Goal: Task Accomplishment & Management: Manage account settings

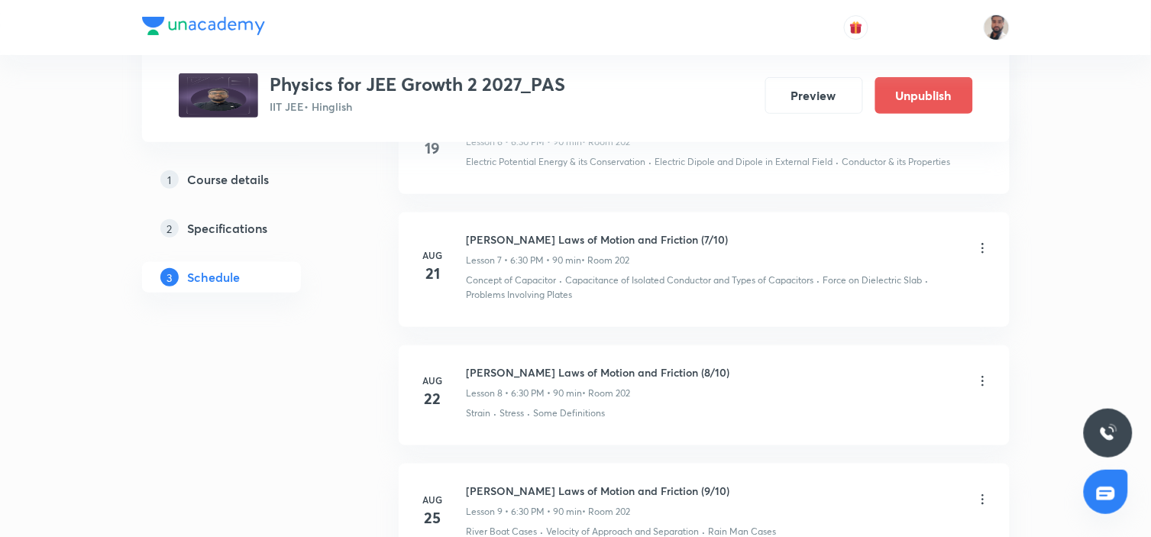
scroll to position [2036, 0]
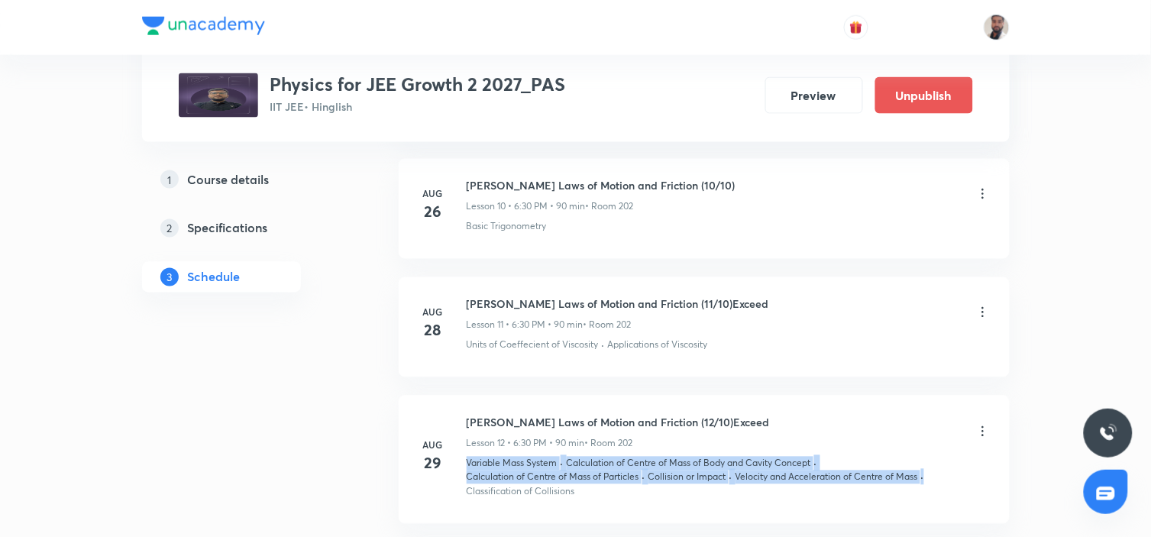
drag, startPoint x: 1150, startPoint y: 400, endPoint x: 1155, endPoint y: 468, distance: 68.1
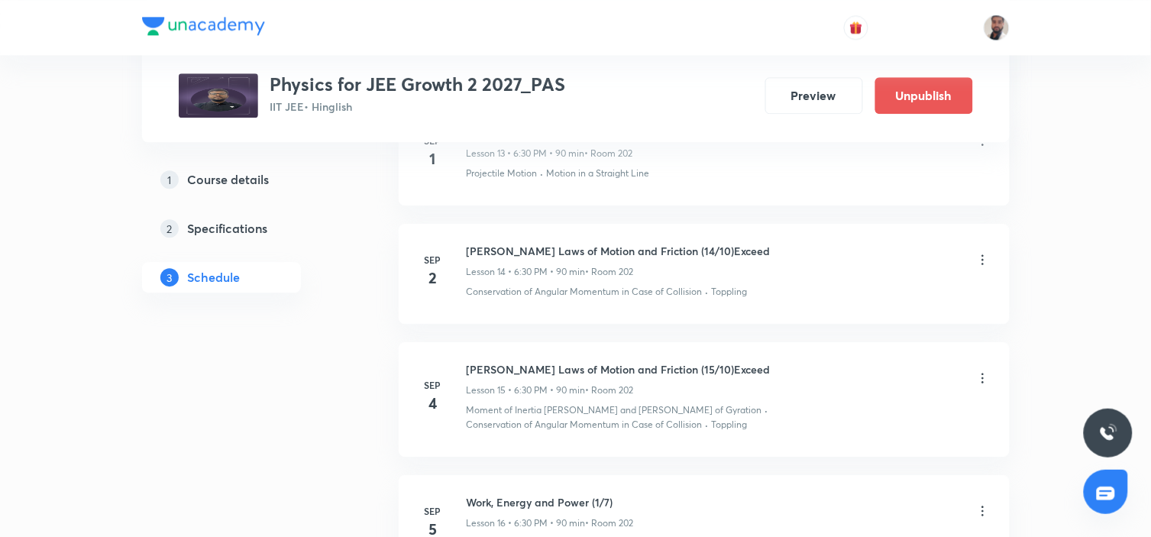
scroll to position [2388, 0]
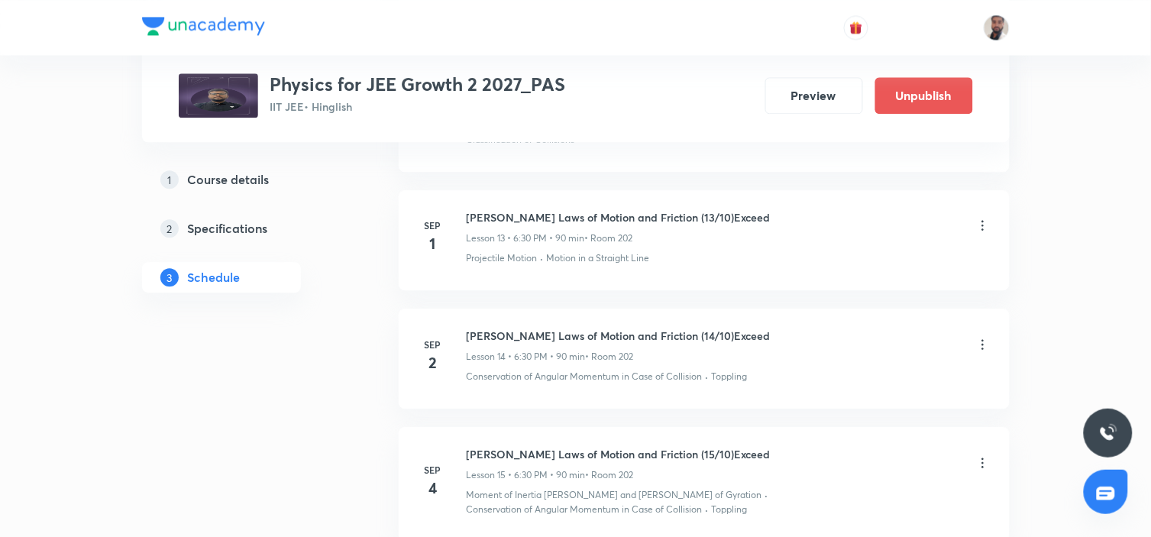
click at [983, 225] on icon at bounding box center [982, 225] width 15 height 15
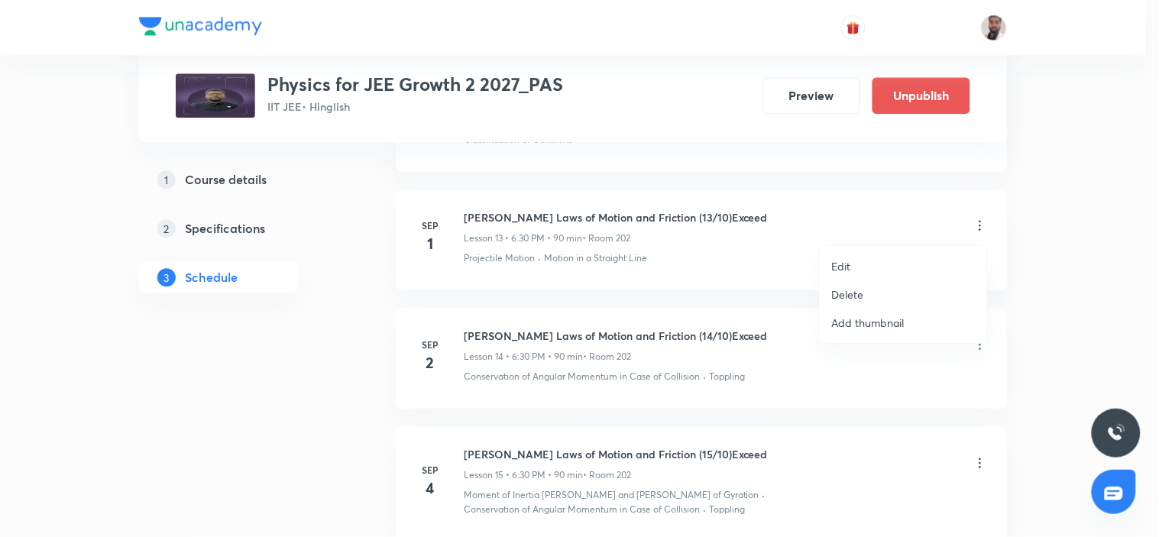
click at [844, 264] on p "Edit" at bounding box center [841, 266] width 19 height 16
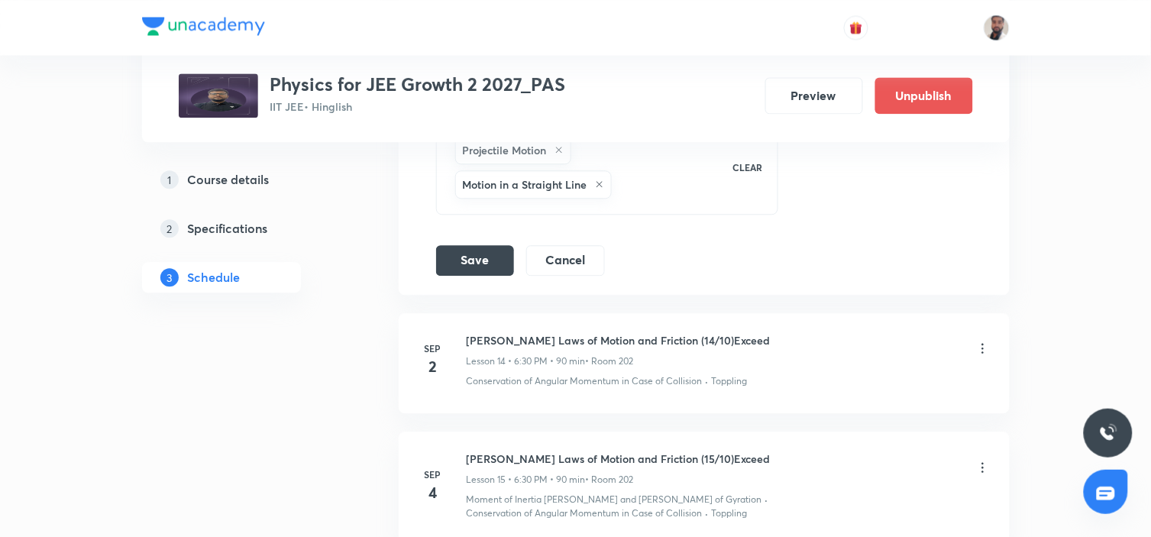
scroll to position [2049, 0]
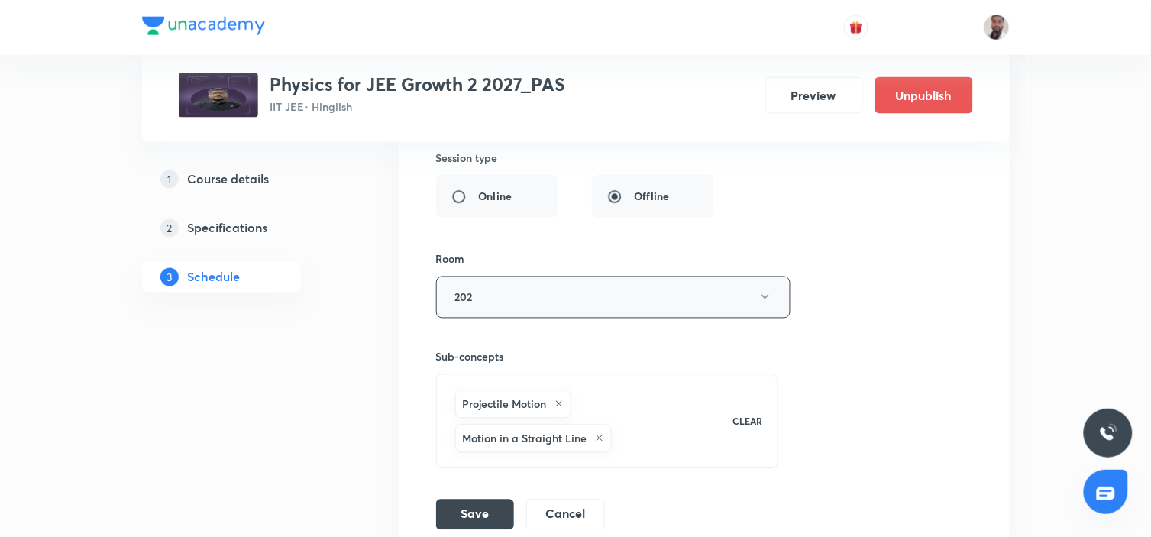
click at [674, 292] on button "202" at bounding box center [613, 297] width 354 height 42
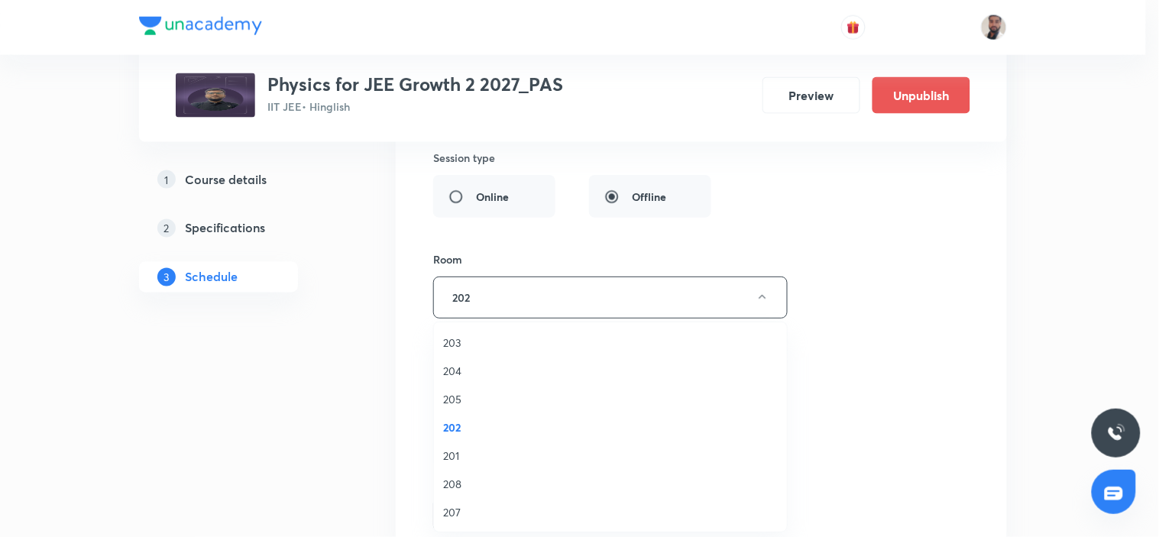
click at [452, 483] on span "208" at bounding box center [610, 484] width 335 height 16
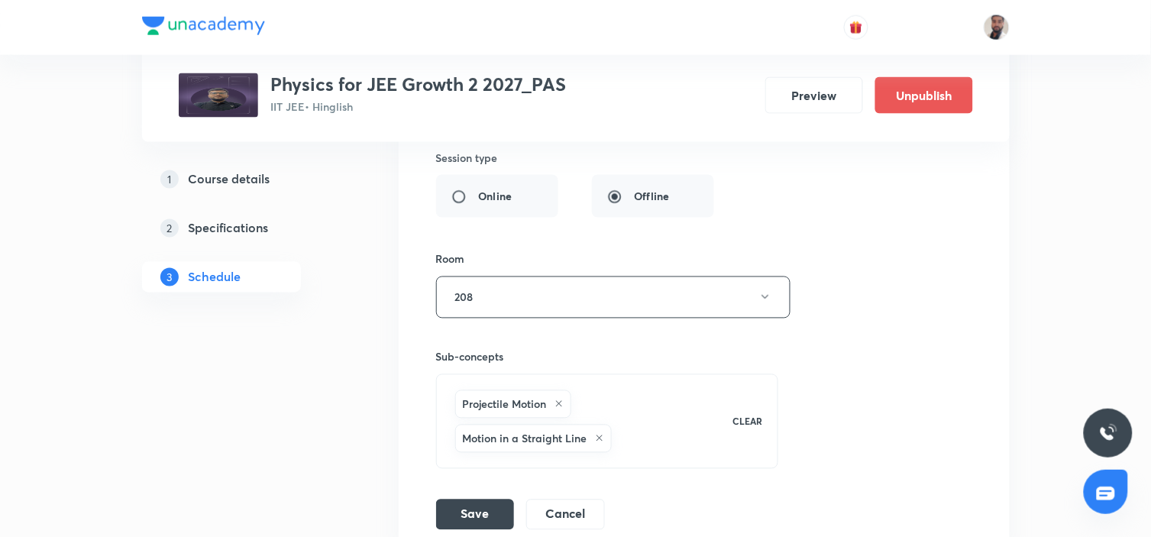
scroll to position [2219, 0]
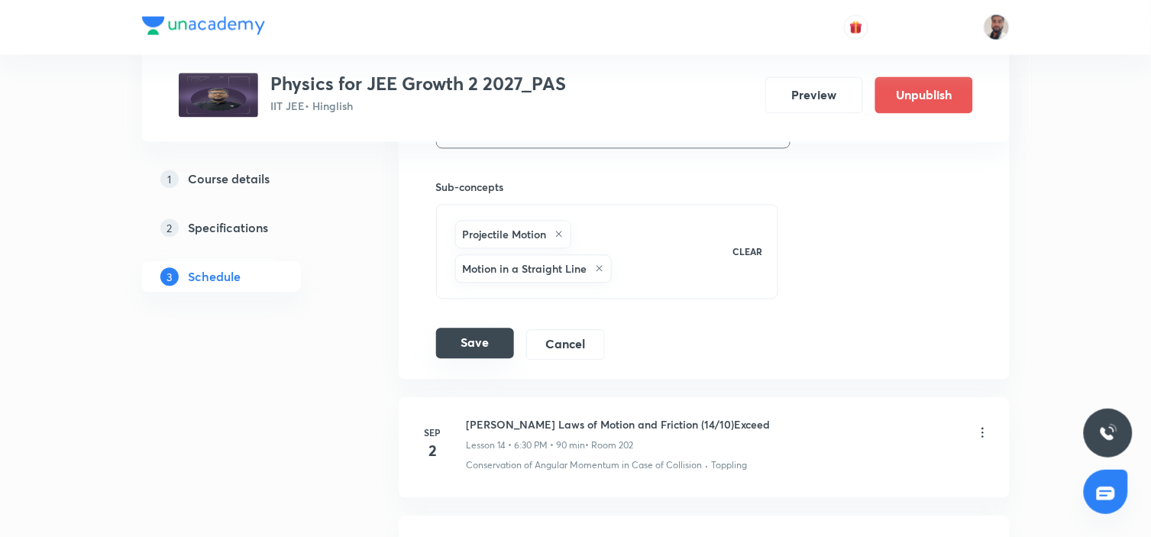
click at [495, 350] on button "Save" at bounding box center [475, 343] width 78 height 31
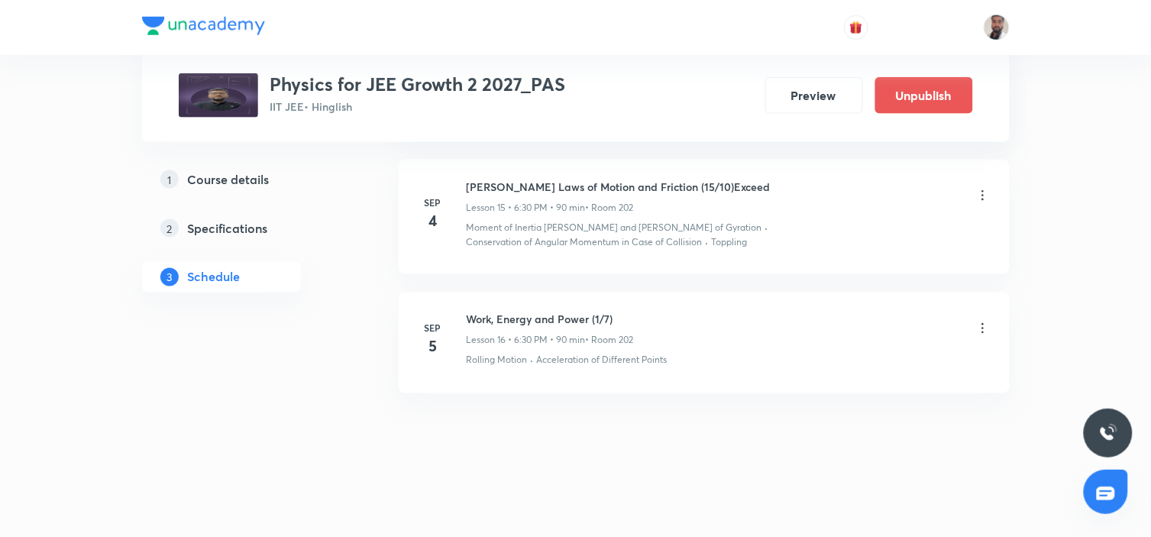
scroll to position [1941, 0]
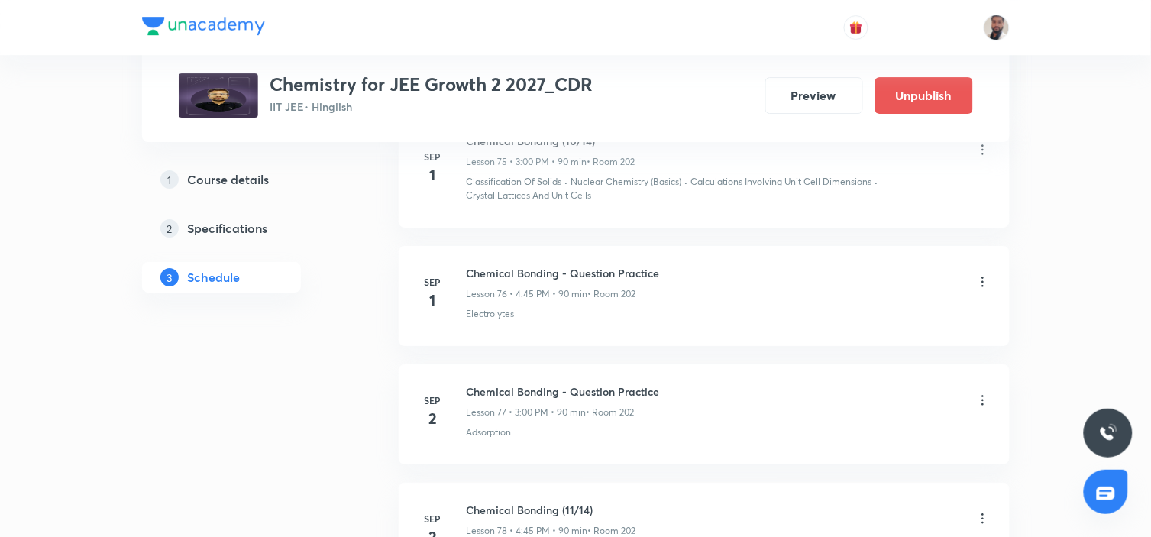
scroll to position [10078, 0]
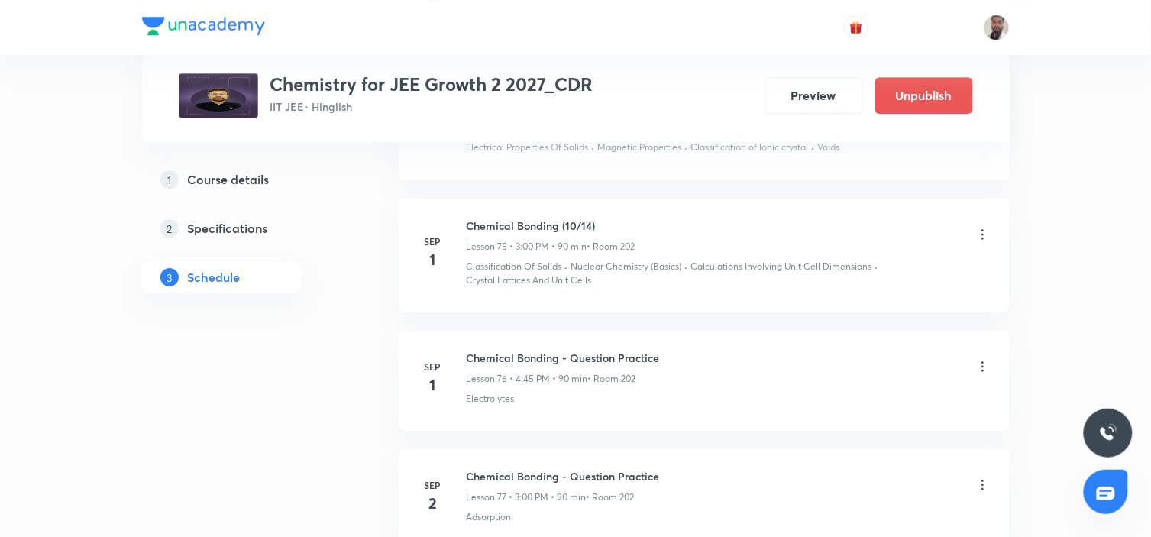
click at [979, 229] on icon at bounding box center [982, 234] width 15 height 15
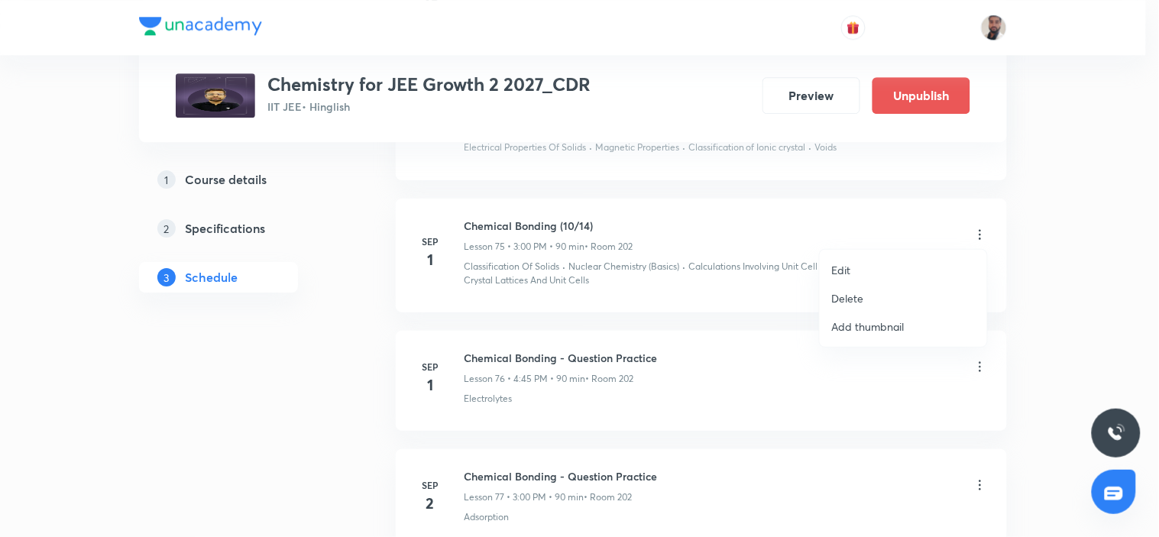
click at [871, 267] on li "Edit" at bounding box center [902, 270] width 167 height 28
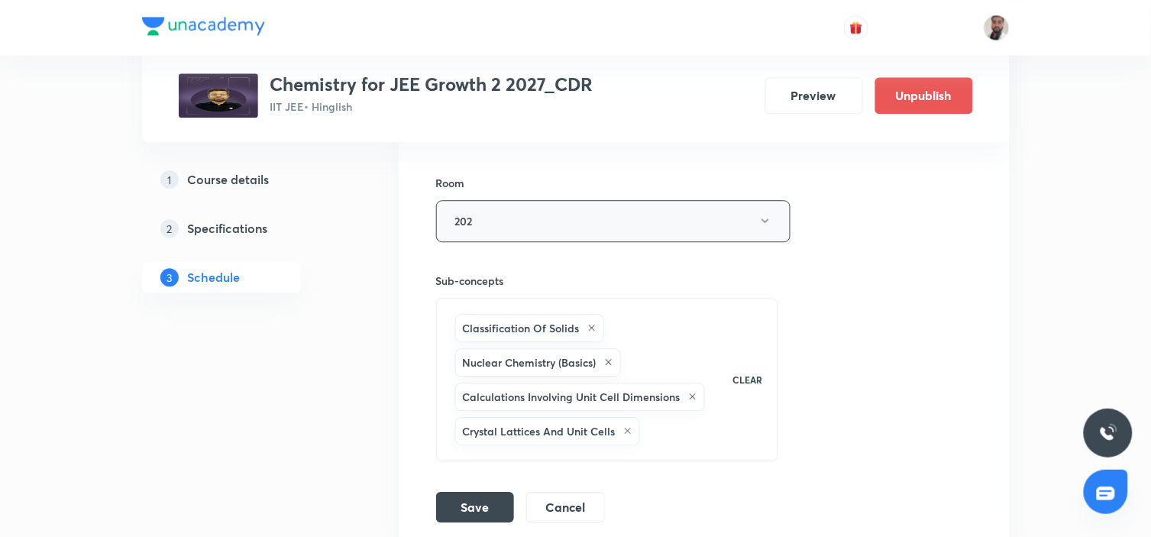
scroll to position [9738, 0]
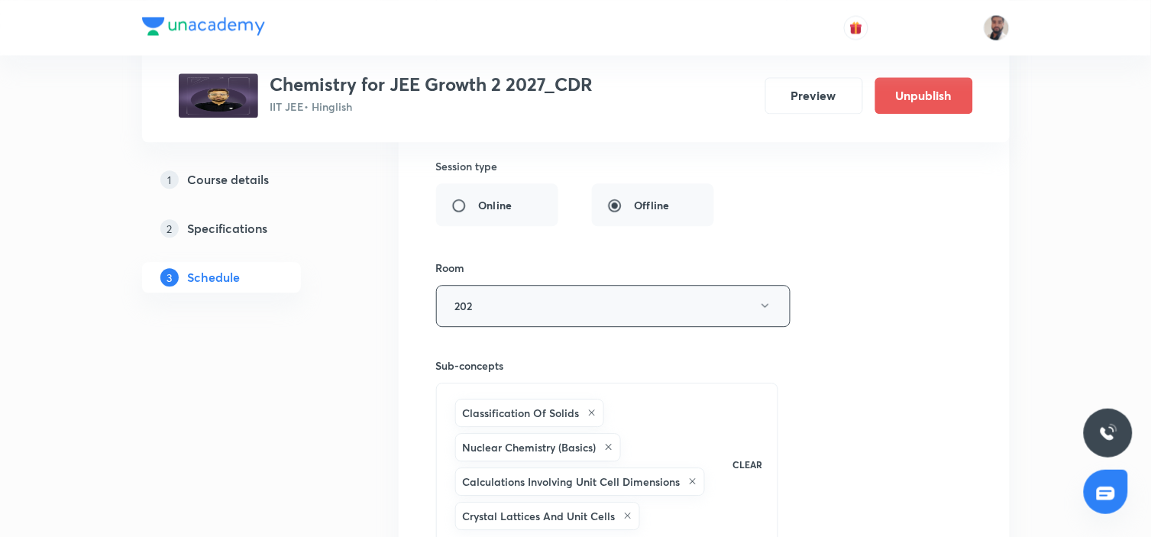
click at [652, 308] on button "202" at bounding box center [613, 306] width 354 height 42
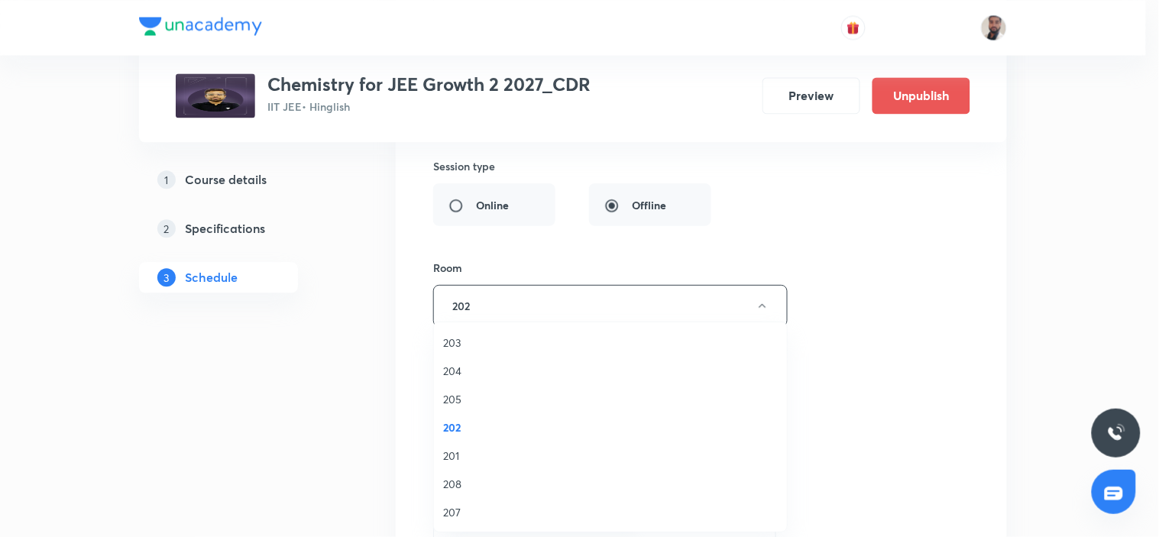
click at [451, 512] on span "207" at bounding box center [610, 512] width 335 height 16
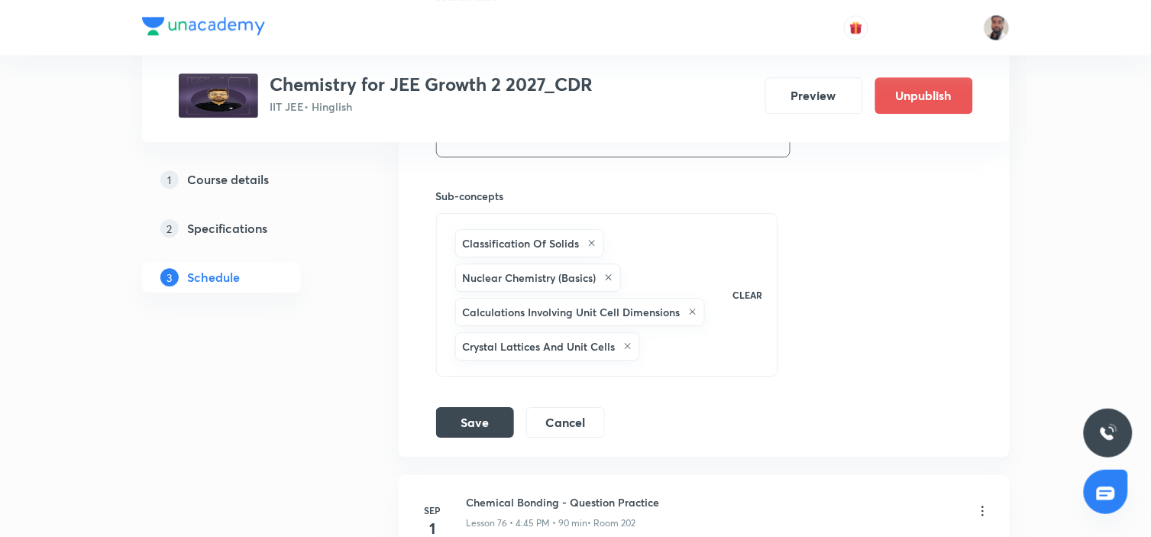
scroll to position [9993, 0]
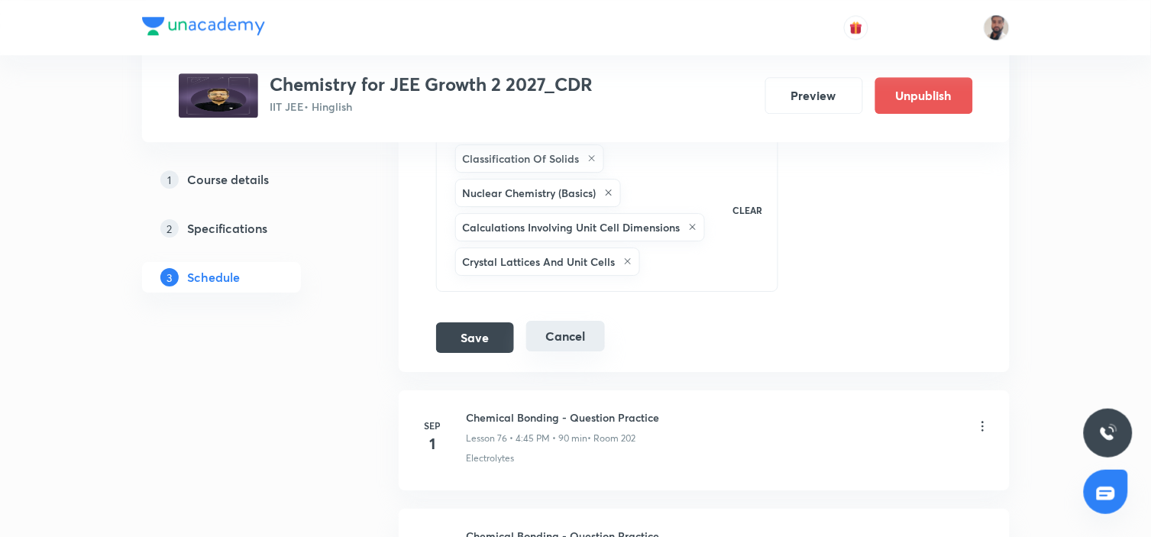
click at [553, 340] on button "Cancel" at bounding box center [565, 336] width 79 height 31
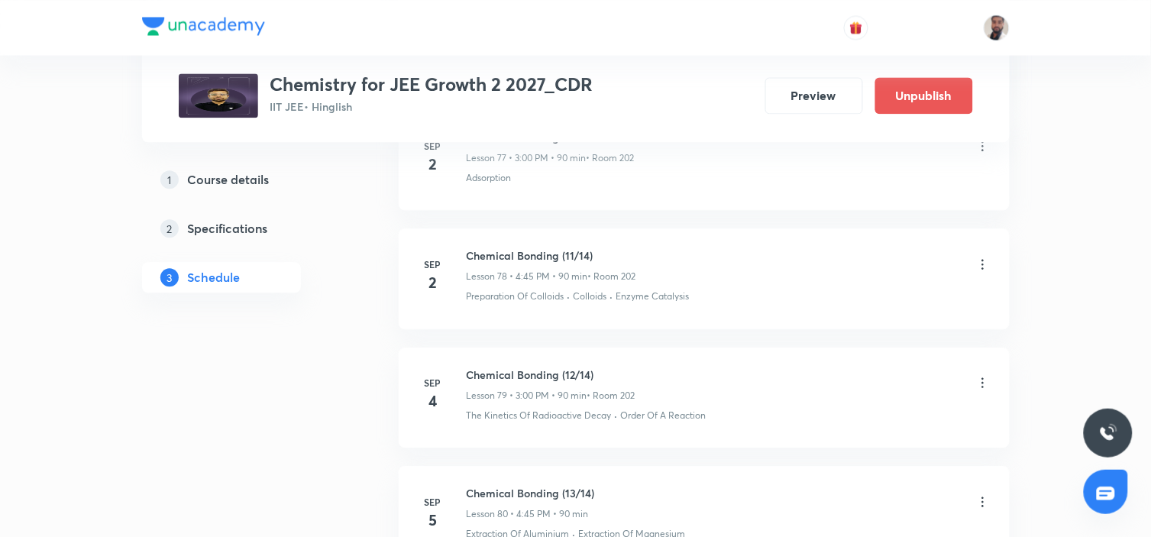
scroll to position [9629, 0]
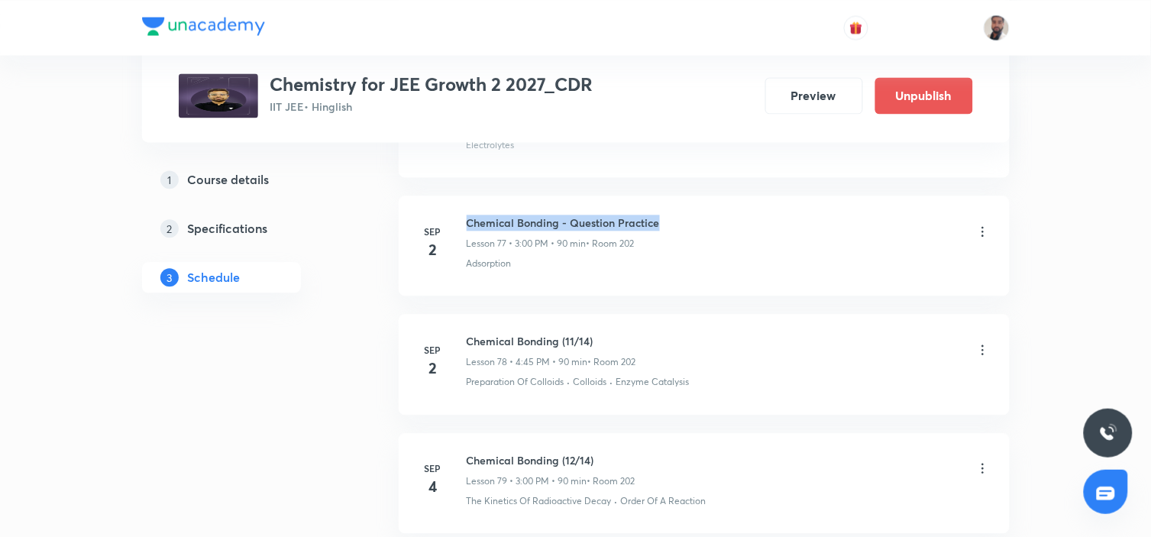
drag, startPoint x: 663, startPoint y: 212, endPoint x: 467, endPoint y: 204, distance: 195.7
click at [467, 204] on li "Sep 2 Chemical Bonding - Question Practice Lesson 77 • 3:00 PM • 90 min • Room …" at bounding box center [704, 246] width 611 height 100
click at [588, 272] on li "Sep 2 Chemical Bonding - Question Practice Lesson 77 • 3:00 PM • 90 min • Room …" at bounding box center [704, 246] width 611 height 100
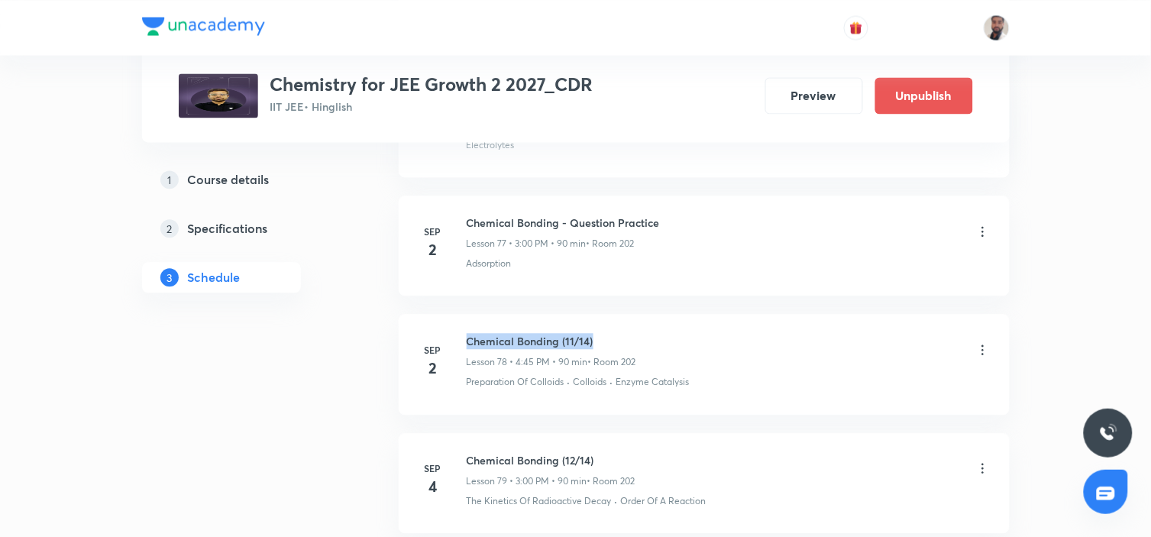
drag, startPoint x: 597, startPoint y: 333, endPoint x: 461, endPoint y: 315, distance: 137.8
click at [461, 315] on li "Sep 2 Chemical Bonding (11/14) Lesson 78 • 4:45 PM • 90 min • Room 202 Preparat…" at bounding box center [704, 364] width 611 height 100
click at [632, 242] on p "• Room 202" at bounding box center [611, 244] width 48 height 14
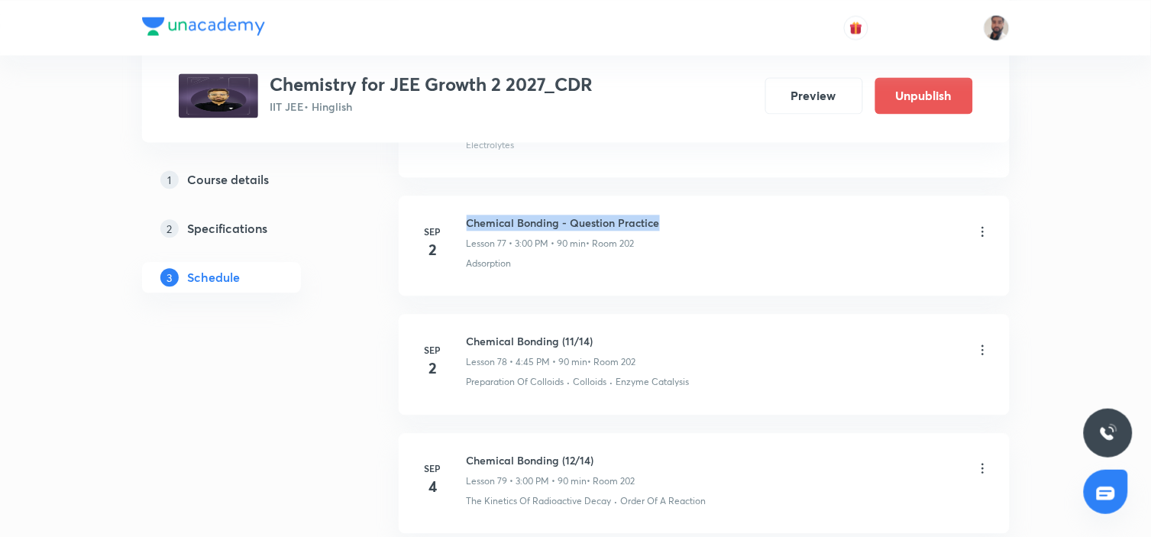
drag, startPoint x: 589, startPoint y: 218, endPoint x: 464, endPoint y: 209, distance: 124.8
click at [464, 209] on li "Sep 2 Chemical Bonding - Question Practice Lesson 77 • 3:00 PM • 90 min • Room …" at bounding box center [704, 246] width 611 height 100
click at [551, 241] on p "Lesson 77 • 3:00 PM • 90 min" at bounding box center [527, 244] width 120 height 14
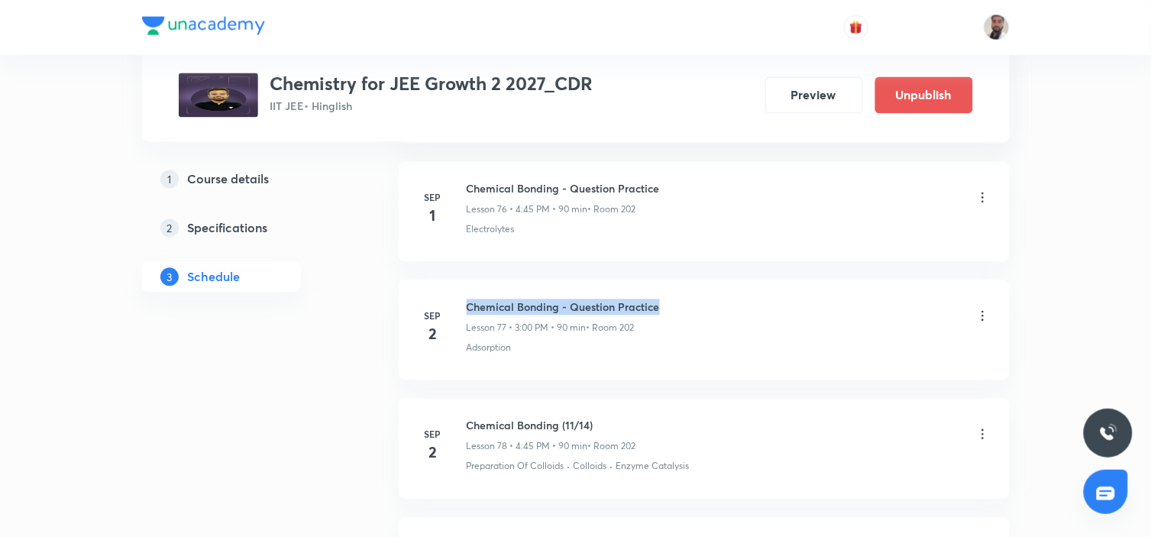
drag, startPoint x: 667, startPoint y: 301, endPoint x: 458, endPoint y: 296, distance: 208.6
click at [458, 299] on div "Sep 2 Chemical Bonding - Question Practice Lesson 77 • 3:00 PM • 90 min • Room …" at bounding box center [704, 327] width 573 height 56
drag, startPoint x: 597, startPoint y: 416, endPoint x: 464, endPoint y: 413, distance: 132.9
click at [464, 413] on li "Sep 2 Chemical Bonding (11/14) Lesson 78 • 4:45 PM • 90 min • Room 202 Preparat…" at bounding box center [704, 449] width 611 height 100
click at [582, 341] on div "Adsorption" at bounding box center [729, 348] width 524 height 14
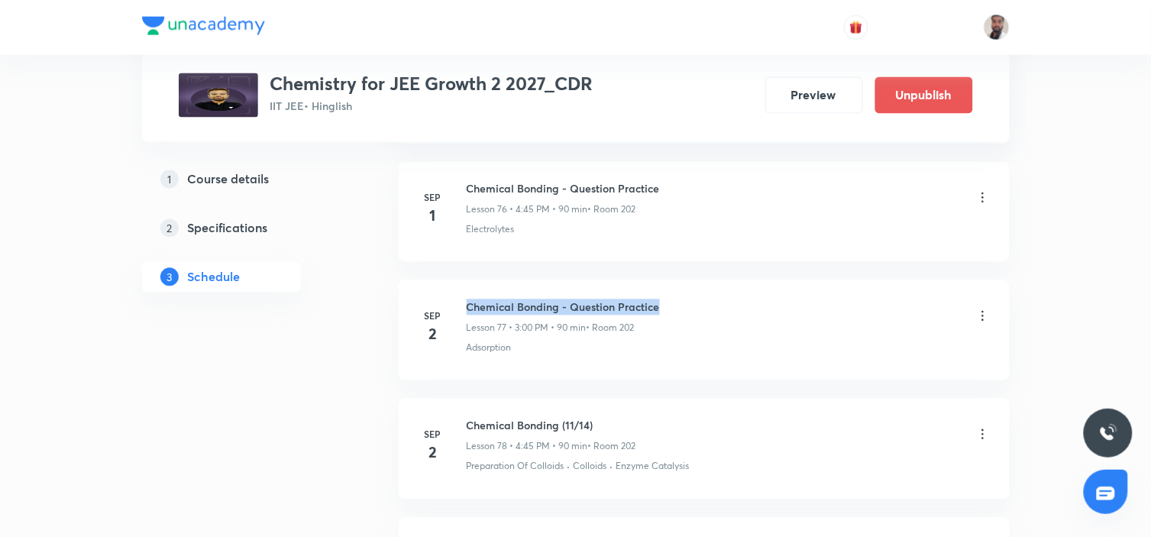
drag, startPoint x: 676, startPoint y: 302, endPoint x: 463, endPoint y: 279, distance: 214.4
click at [463, 280] on li "Sep 2 Chemical Bonding - Question Practice Lesson 77 • 3:00 PM • 90 min • Room …" at bounding box center [704, 330] width 611 height 100
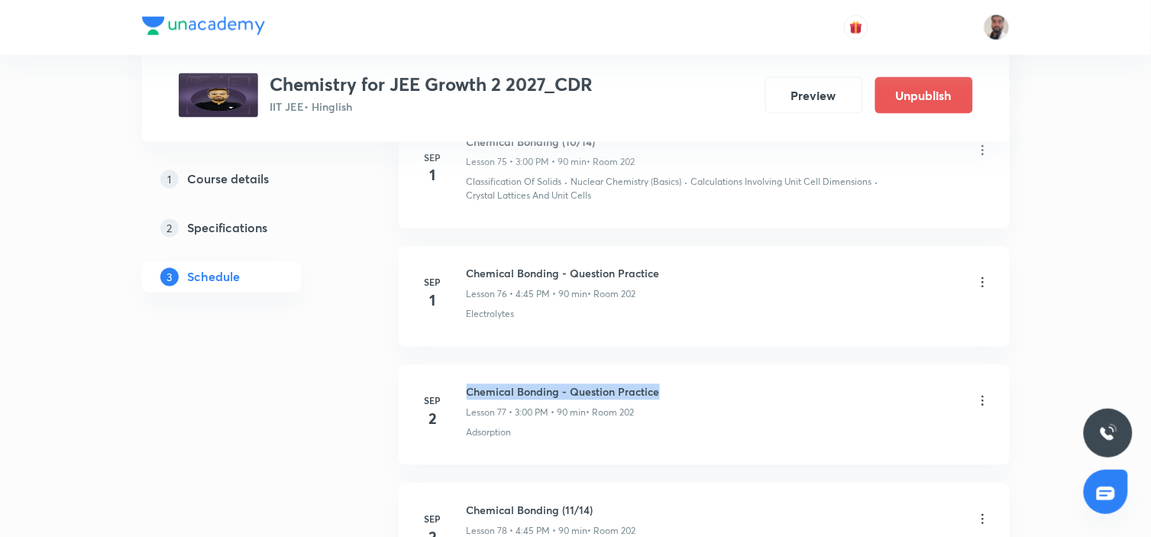
scroll to position [9375, 0]
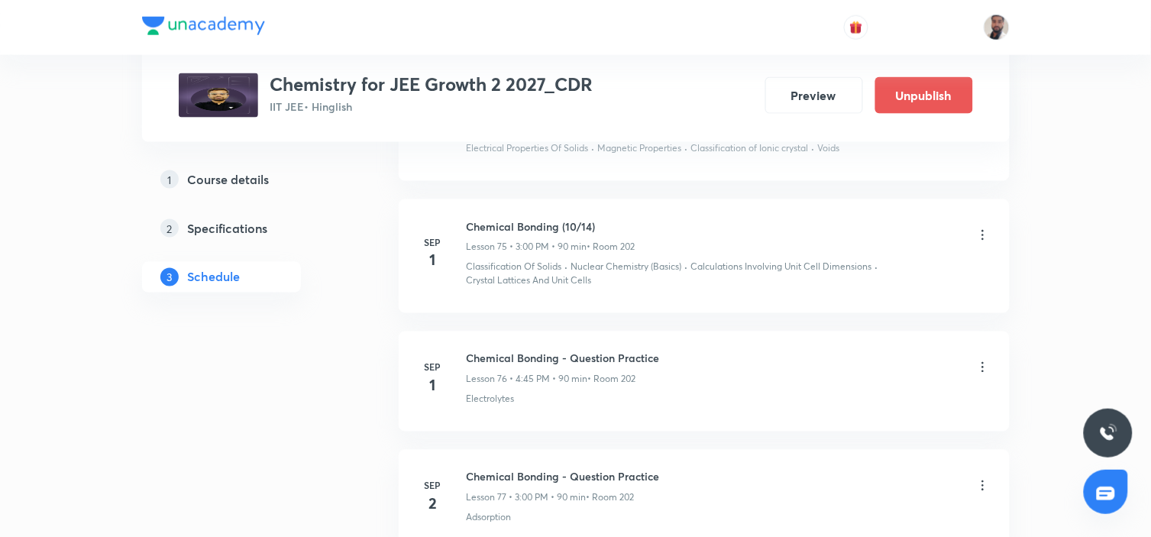
click at [981, 230] on icon at bounding box center [982, 235] width 2 height 10
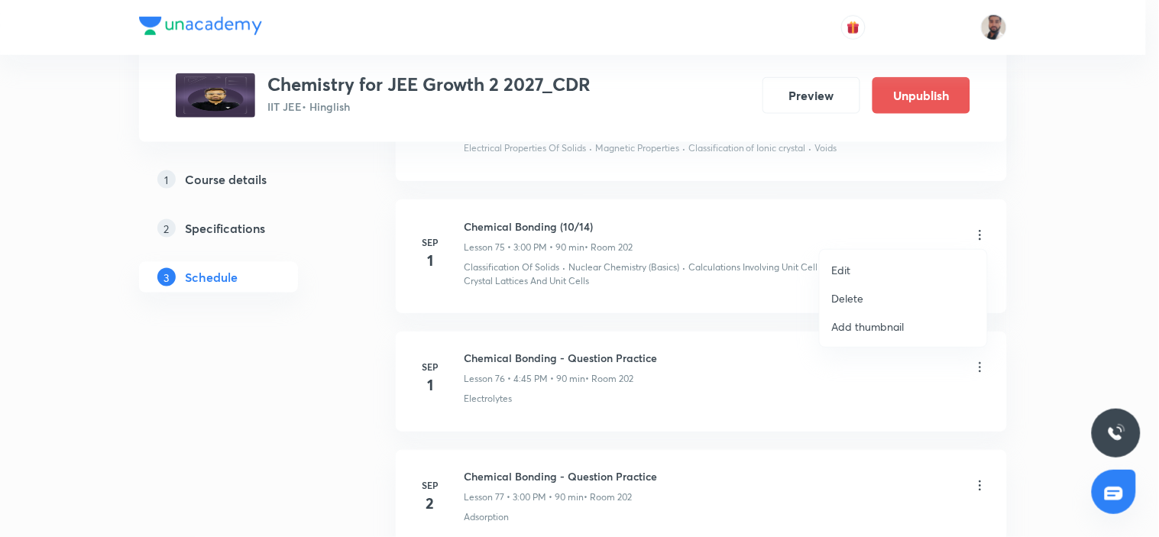
click at [860, 270] on li "Edit" at bounding box center [902, 270] width 167 height 28
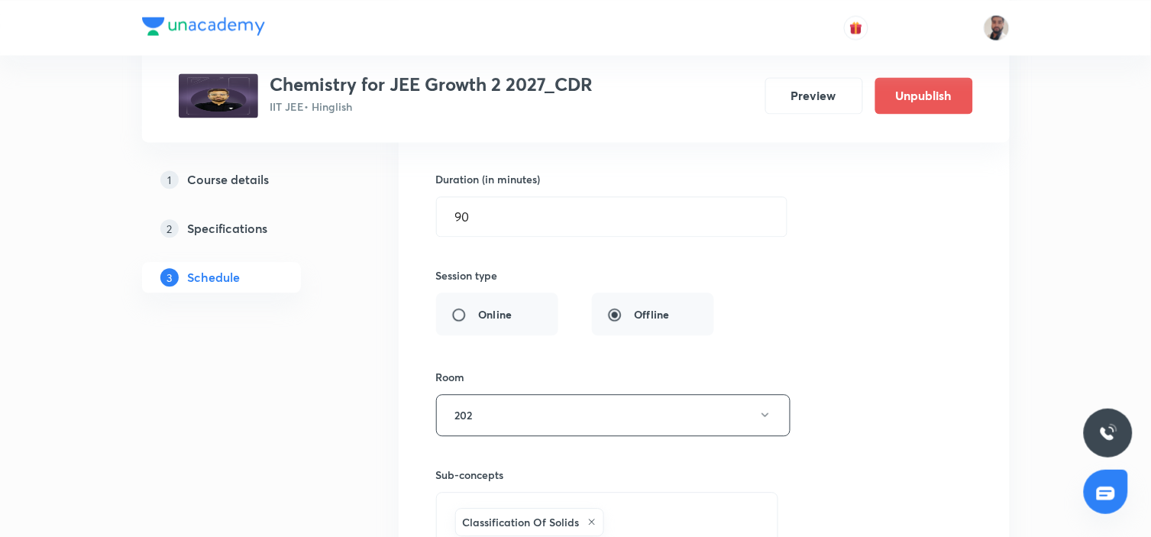
scroll to position [9715, 0]
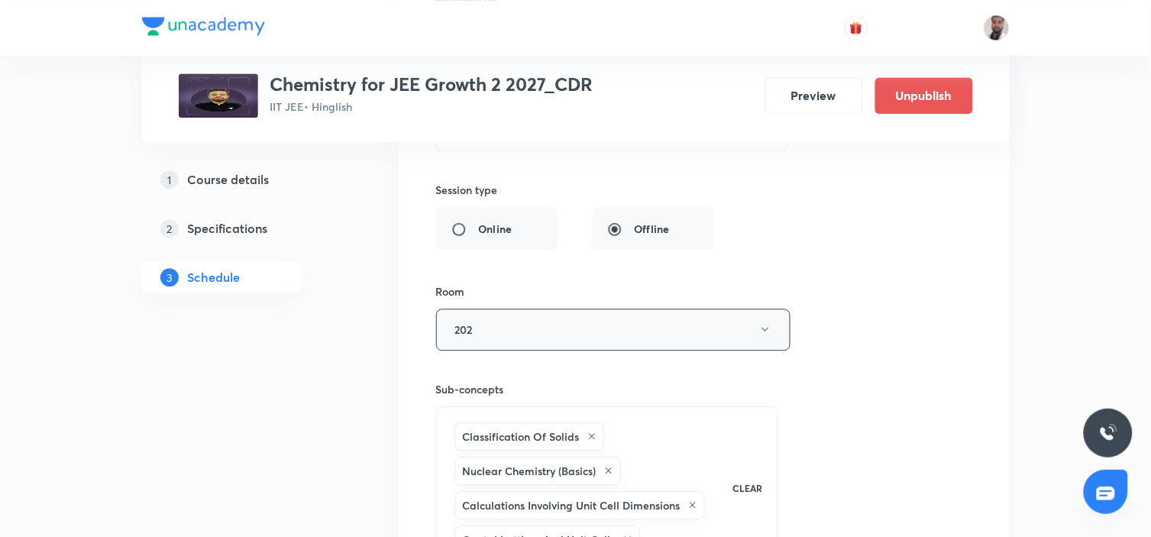
click at [732, 323] on button "202" at bounding box center [613, 330] width 354 height 42
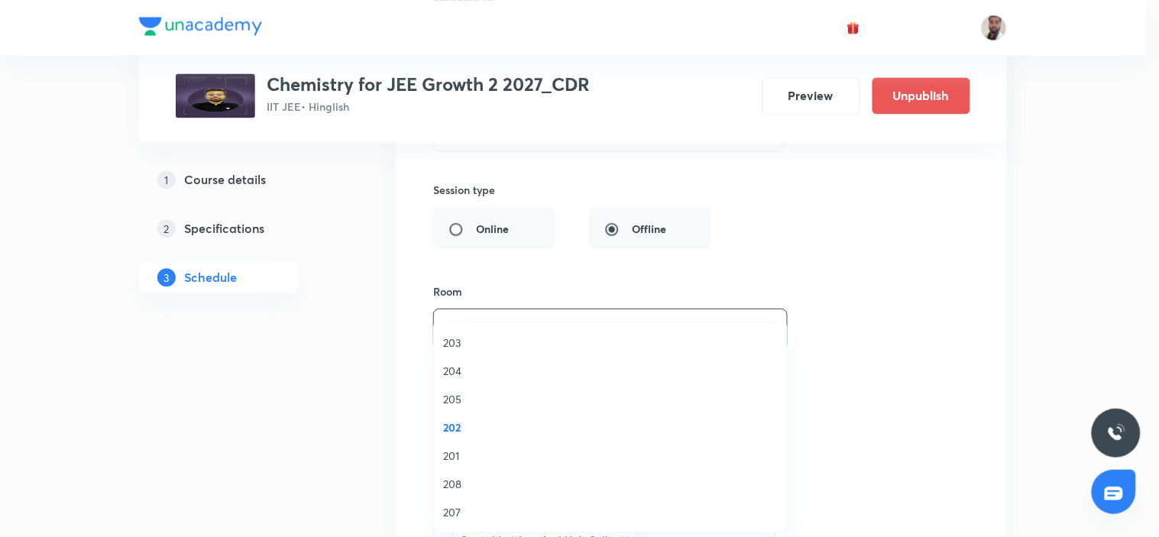
click at [477, 486] on span "208" at bounding box center [610, 484] width 335 height 16
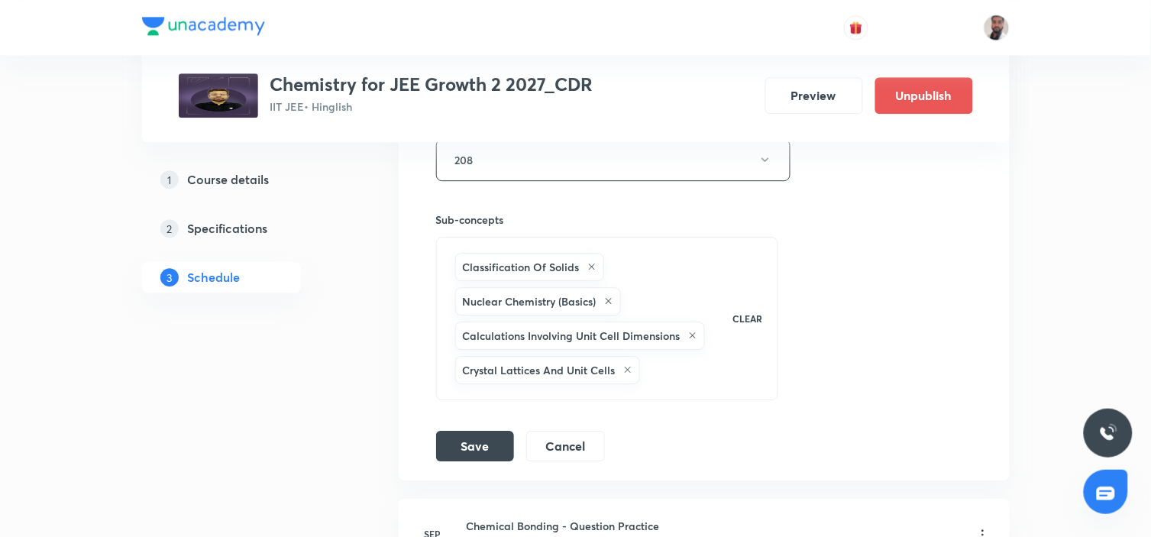
scroll to position [10054, 0]
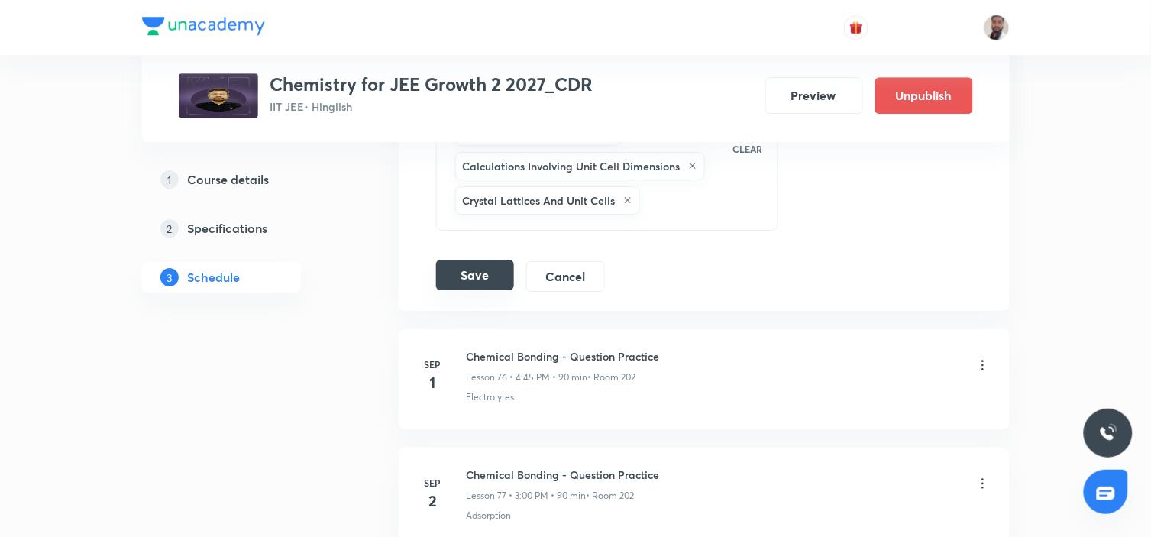
click at [483, 278] on button "Save" at bounding box center [475, 275] width 78 height 31
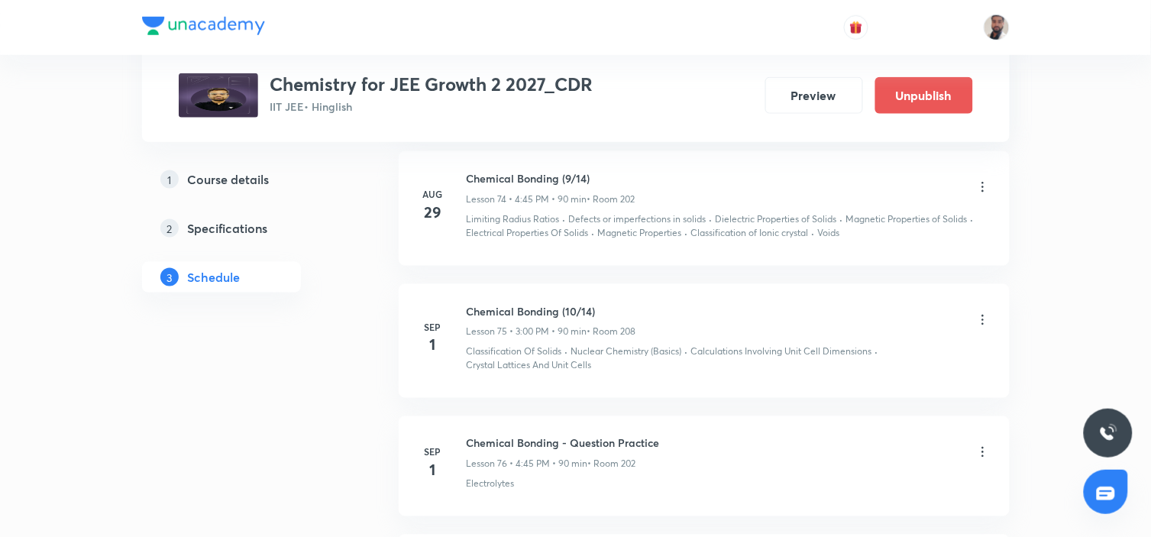
scroll to position [9375, 0]
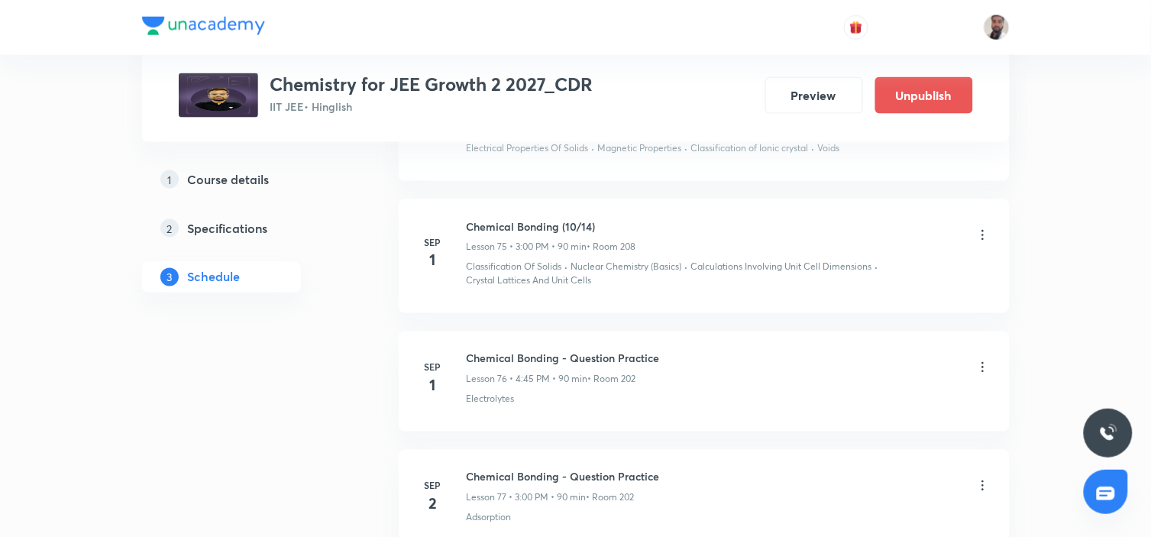
click at [983, 360] on icon at bounding box center [982, 367] width 15 height 15
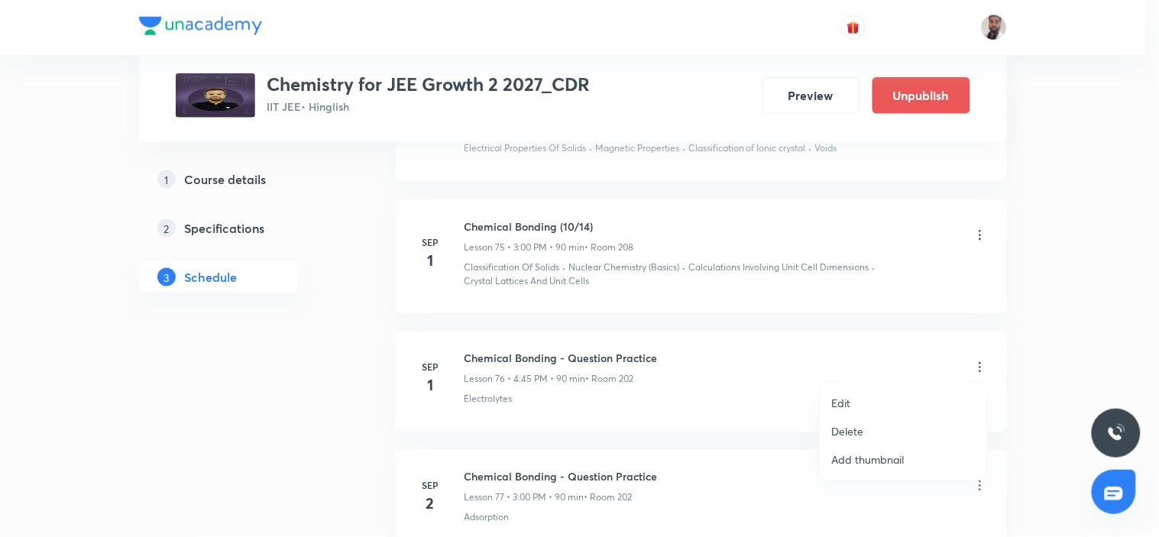
click at [858, 400] on li "Edit" at bounding box center [902, 403] width 167 height 28
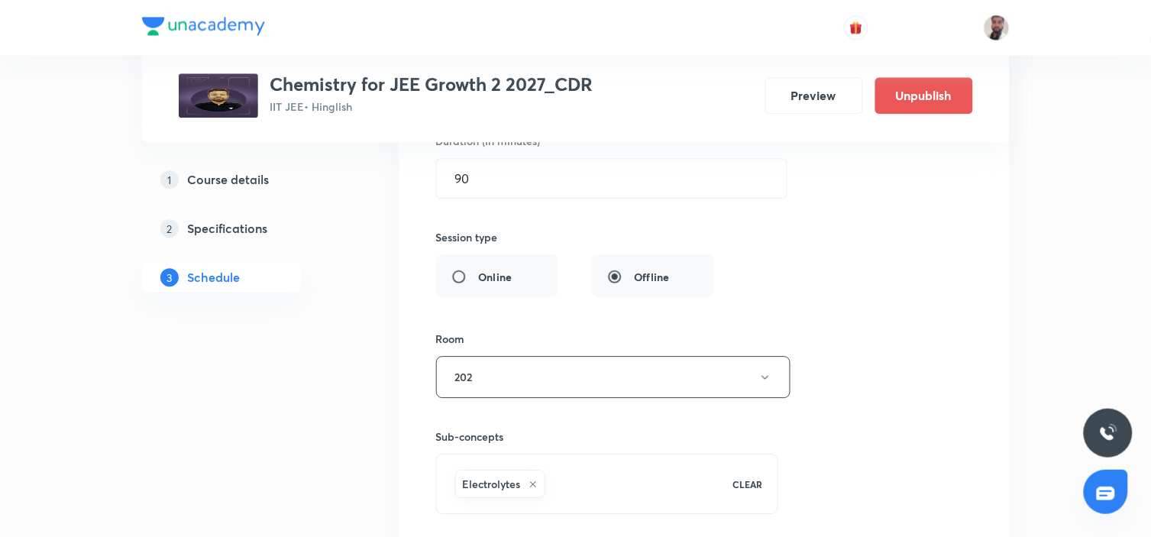
scroll to position [9884, 0]
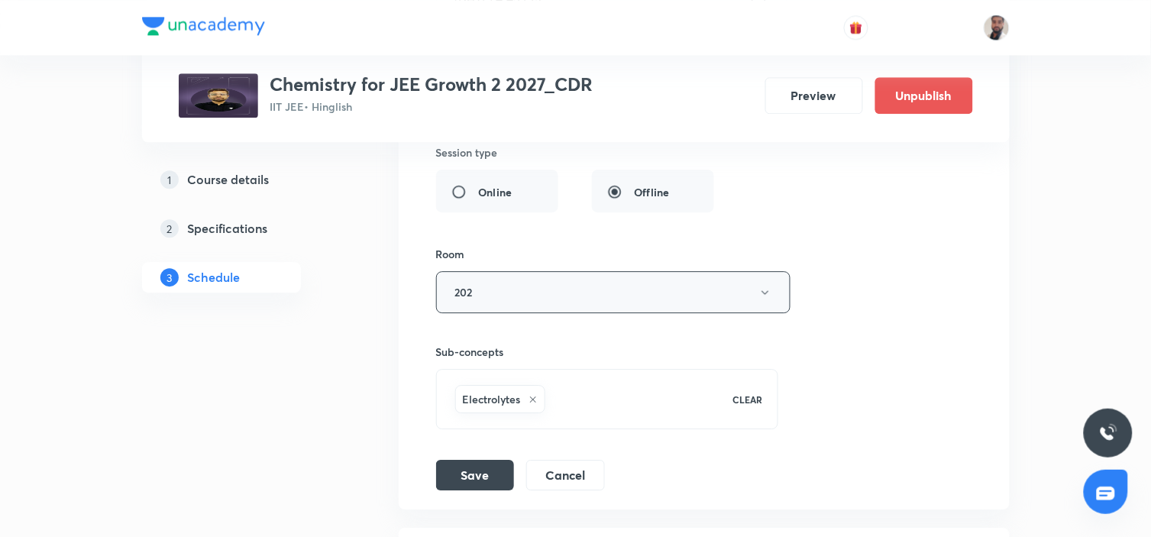
click at [650, 285] on button "202" at bounding box center [613, 292] width 354 height 42
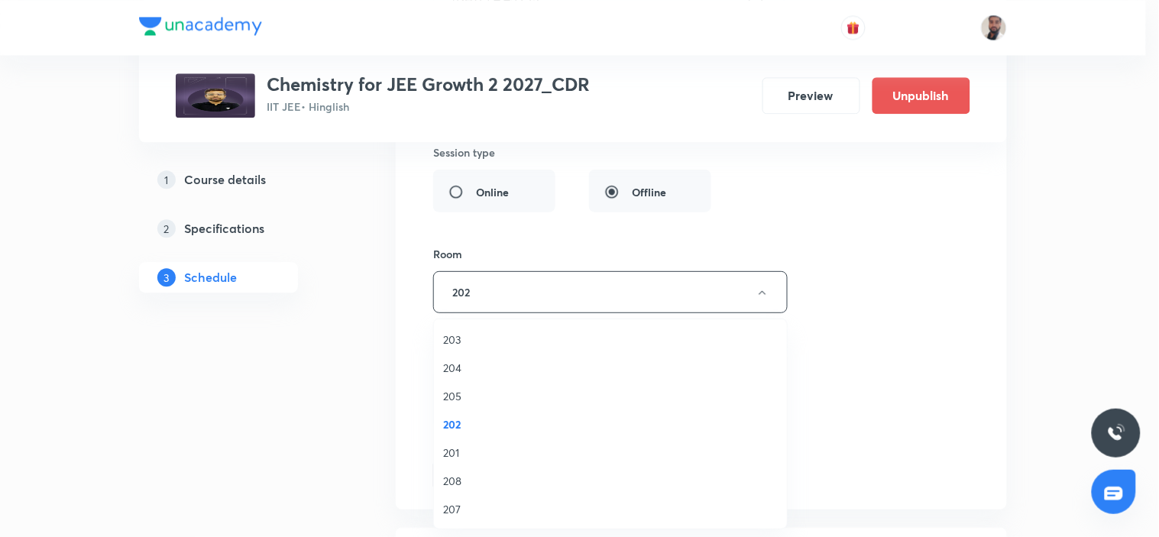
click at [474, 475] on span "208" at bounding box center [610, 481] width 335 height 16
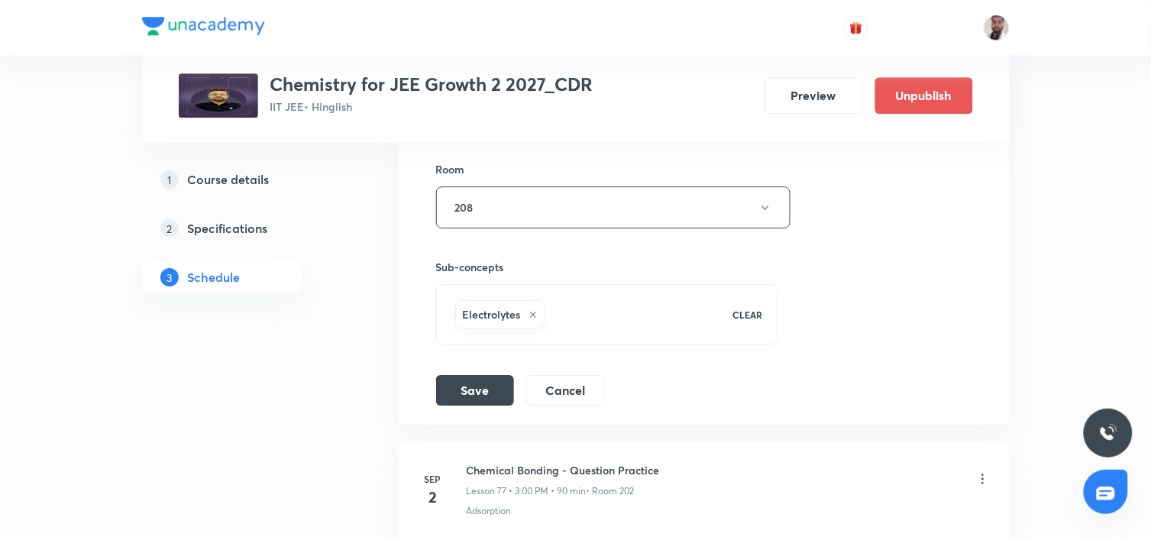
scroll to position [10054, 0]
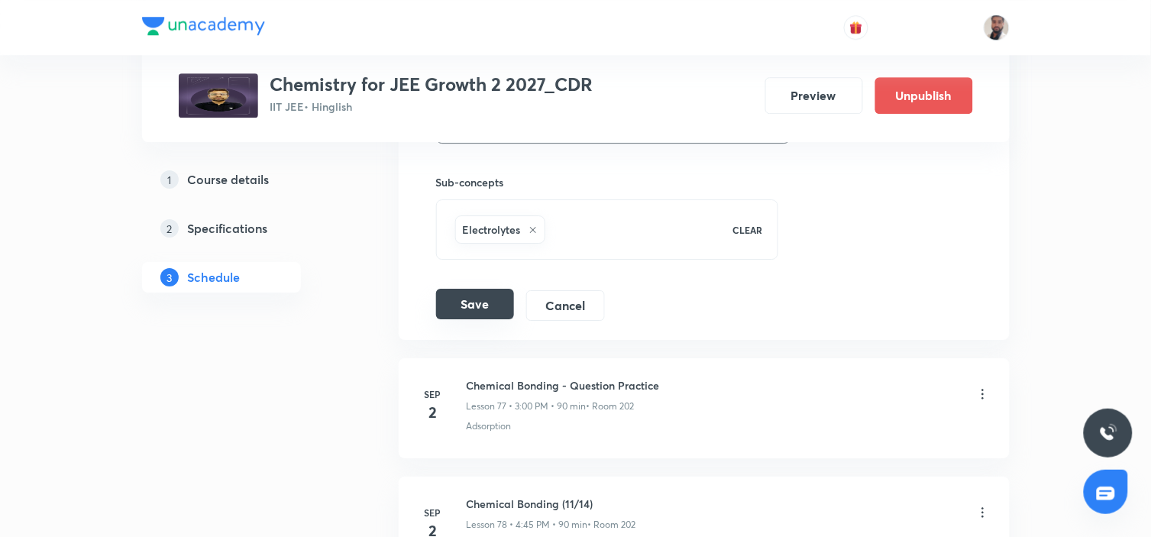
click at [446, 308] on button "Save" at bounding box center [475, 304] width 78 height 31
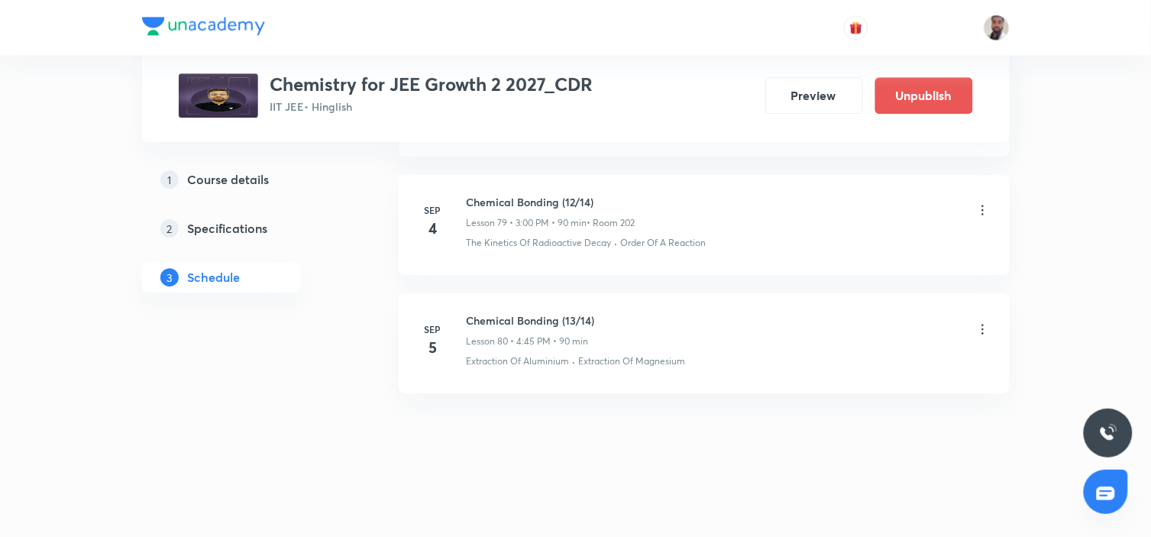
scroll to position [9884, 0]
